Goal: Task Accomplishment & Management: Manage account settings

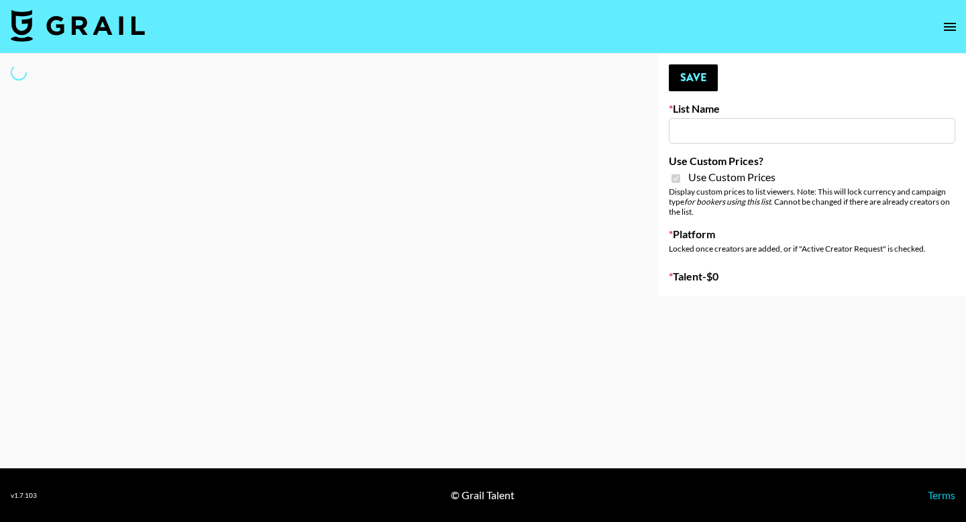
type input "Topsurveys (22nd Sept)"
checkbox input "true"
select select "Brand"
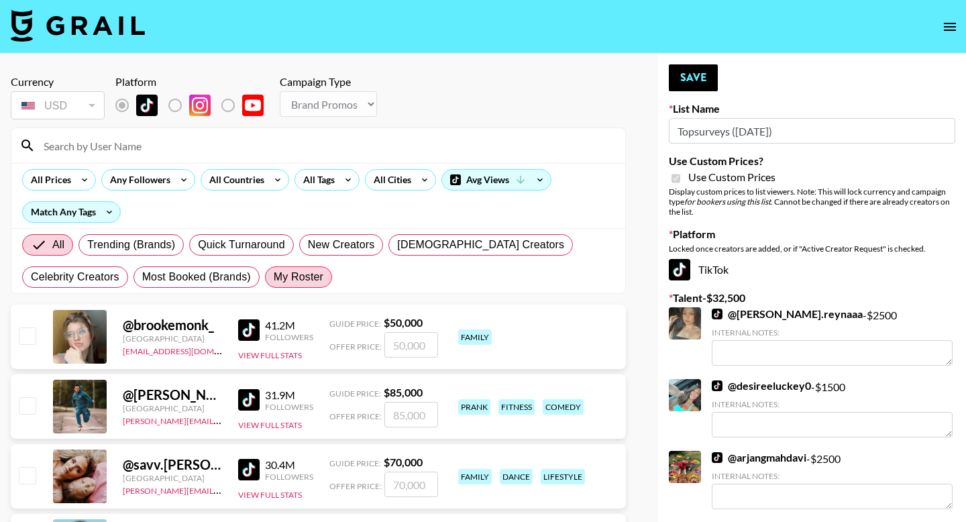
click at [290, 278] on span "My Roster" at bounding box center [299, 277] width 50 height 16
click at [274, 277] on input "My Roster" at bounding box center [274, 277] width 0 height 0
radio input "true"
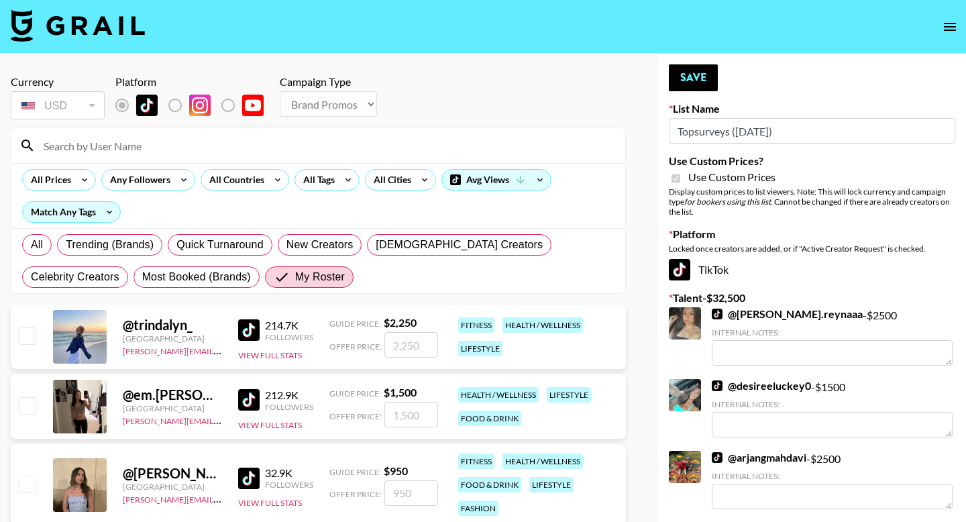
click at [30, 329] on input "checkbox" at bounding box center [27, 335] width 16 height 16
checkbox input "true"
type input "2250"
click at [683, 78] on button "Save" at bounding box center [693, 77] width 49 height 27
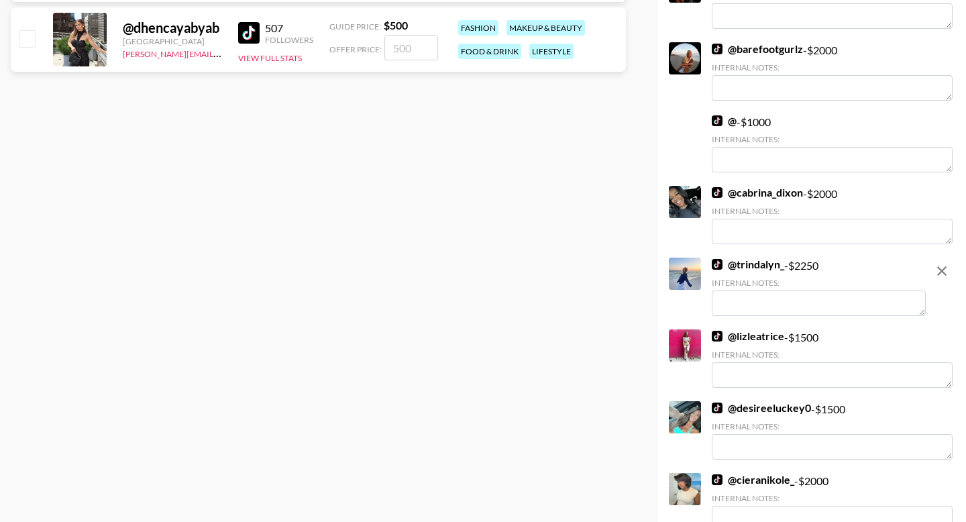
scroll to position [522, 0]
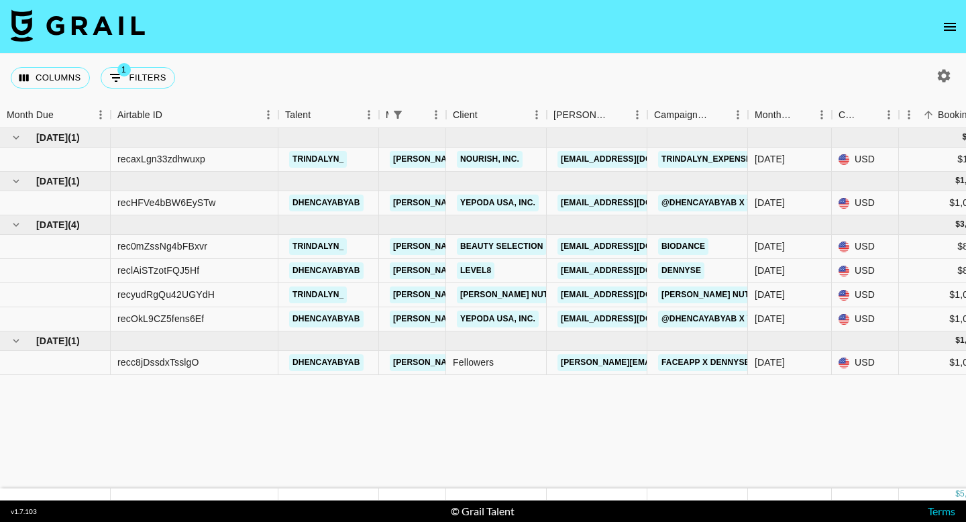
click at [924, 373] on div "$1,000.00" at bounding box center [949, 363] width 101 height 24
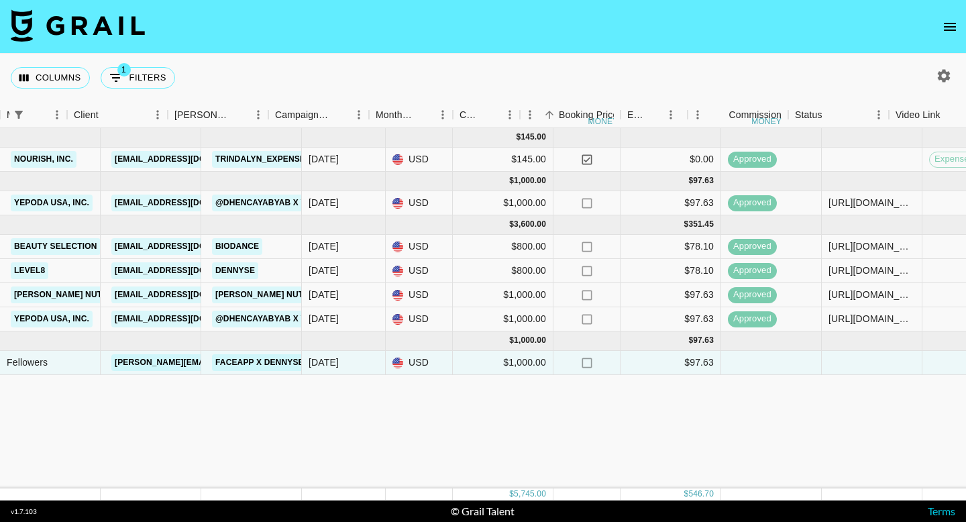
scroll to position [0, 278]
